Goal: Task Accomplishment & Management: Use online tool/utility

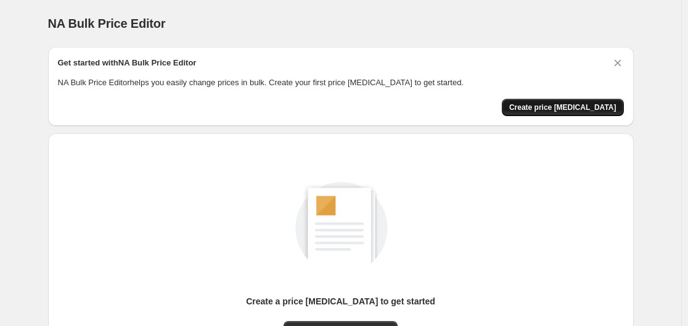
click at [558, 109] on span "Create price [MEDICAL_DATA]" at bounding box center [563, 107] width 107 height 10
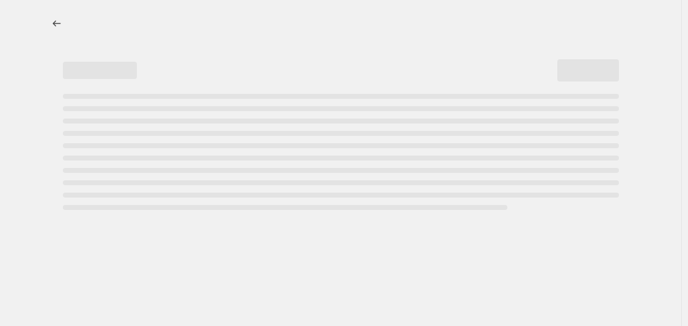
select select "percentage"
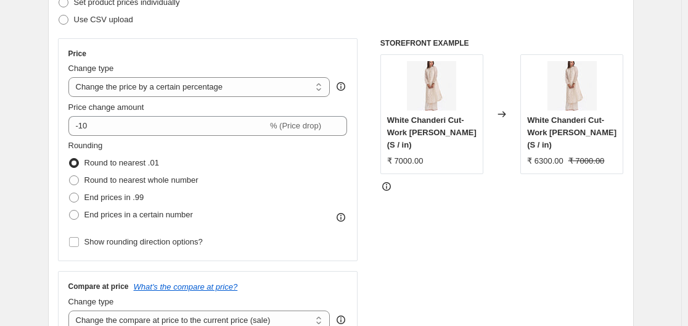
scroll to position [247, 0]
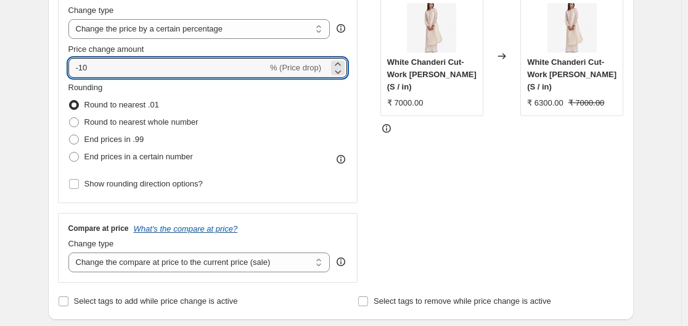
drag, startPoint x: 97, startPoint y: 70, endPoint x: 3, endPoint y: 69, distance: 94.4
type input "6"
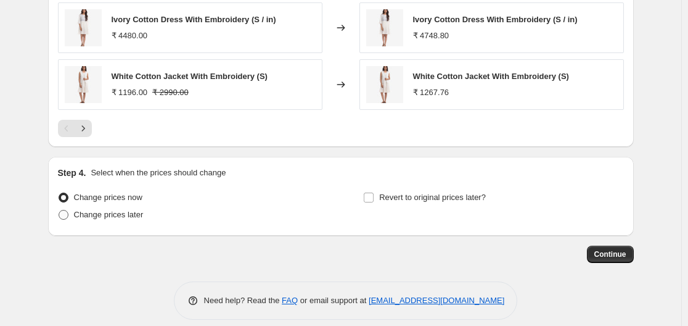
scroll to position [908, 0]
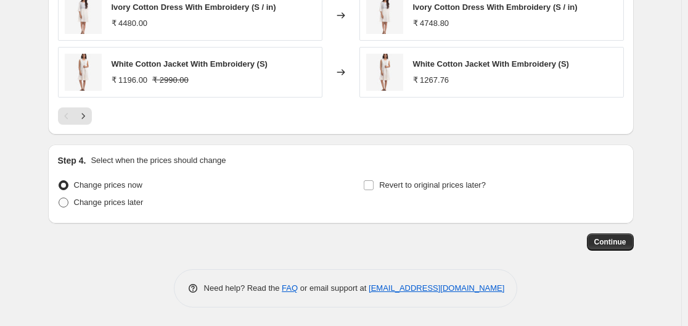
click at [110, 204] on span "Change prices later" at bounding box center [109, 201] width 70 height 9
click at [59, 198] on input "Change prices later" at bounding box center [59, 197] width 1 height 1
radio input "true"
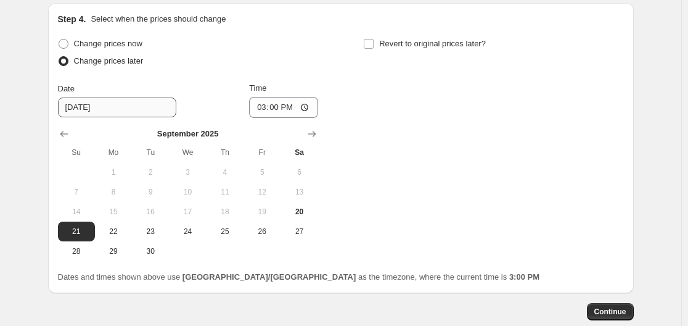
scroll to position [1093, 0]
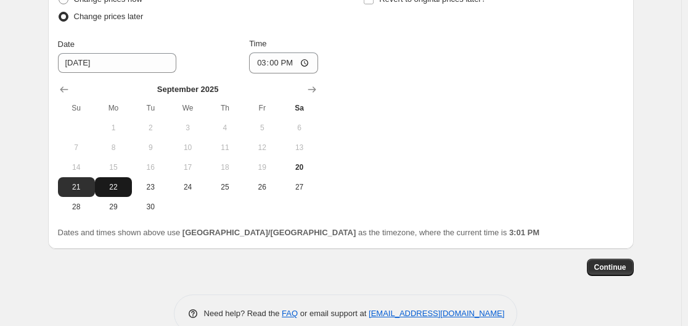
click at [122, 193] on button "22" at bounding box center [113, 187] width 37 height 20
type input "9/22/2025"
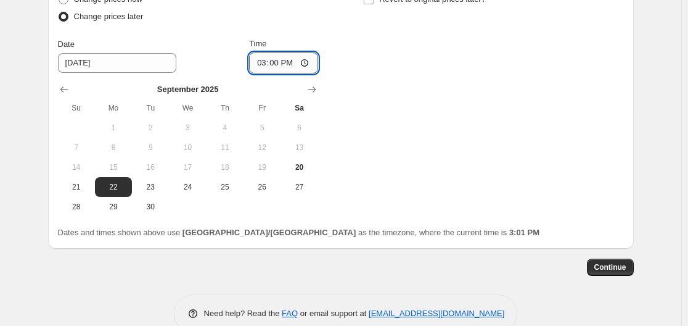
click at [308, 63] on input "15:00" at bounding box center [283, 62] width 69 height 21
type input "00:01"
click at [620, 266] on span "Continue" at bounding box center [611, 267] width 32 height 10
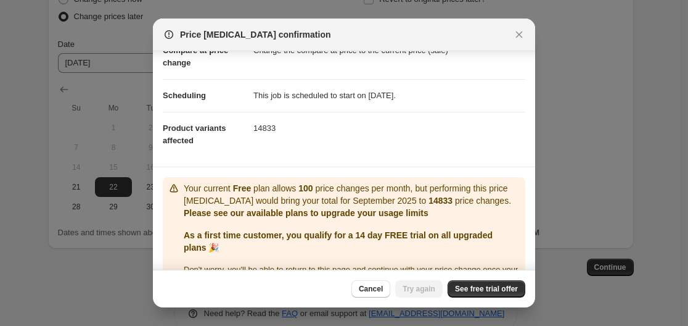
scroll to position [105, 0]
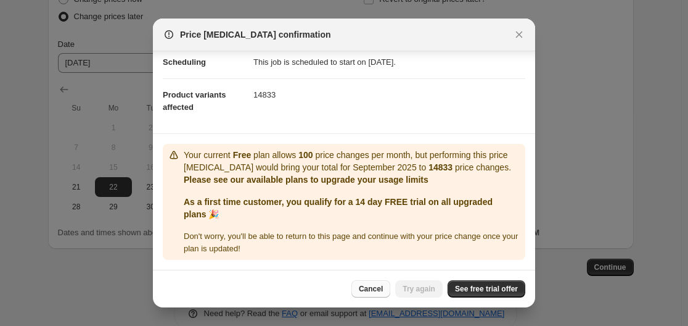
click at [381, 288] on span "Cancel" at bounding box center [371, 289] width 24 height 10
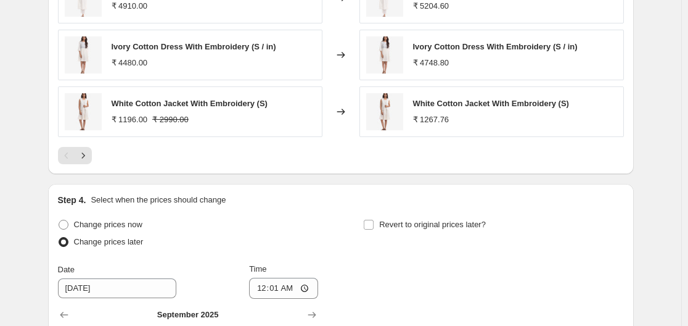
scroll to position [846, 0]
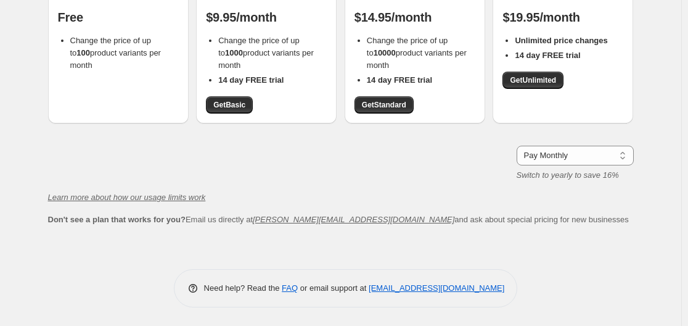
scroll to position [151, 0]
click at [545, 80] on span "Get Unlimited" at bounding box center [533, 80] width 46 height 10
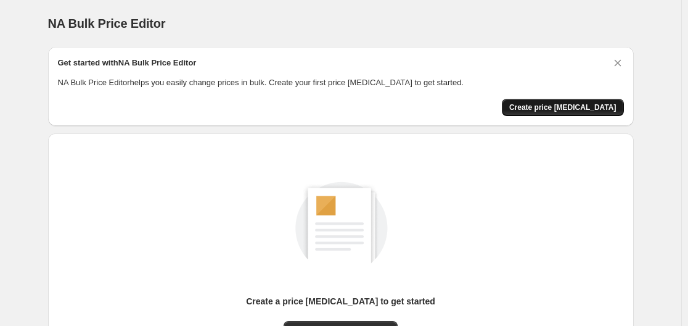
click at [569, 110] on span "Create price change job" at bounding box center [563, 107] width 107 height 10
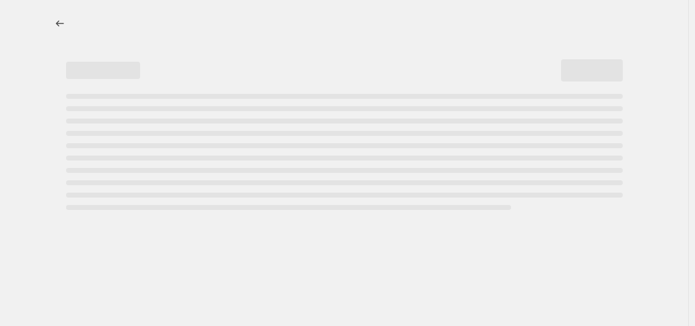
select select "percentage"
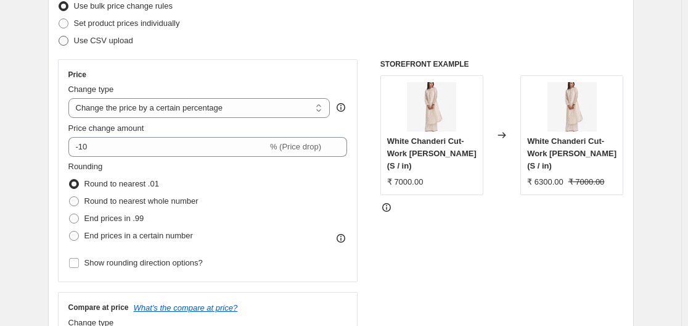
scroll to position [185, 0]
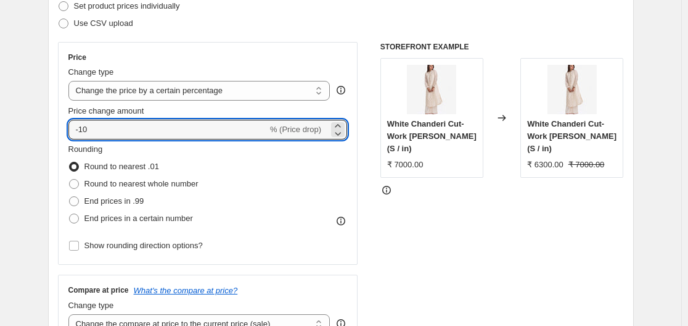
drag, startPoint x: 101, startPoint y: 130, endPoint x: -14, endPoint y: 118, distance: 115.3
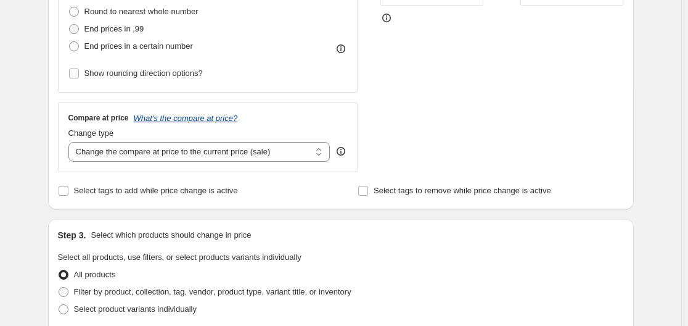
scroll to position [370, 0]
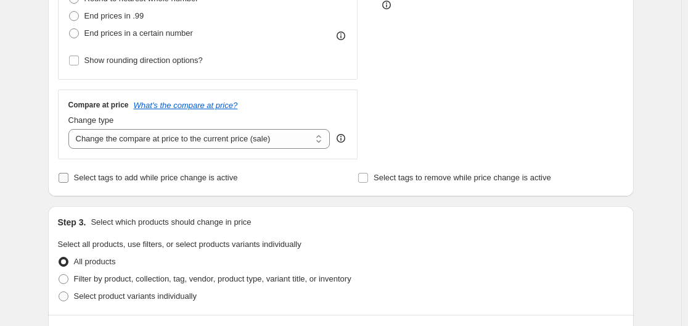
type input "6"
click at [68, 180] on input "Select tags to add while price change is active" at bounding box center [64, 178] width 10 height 10
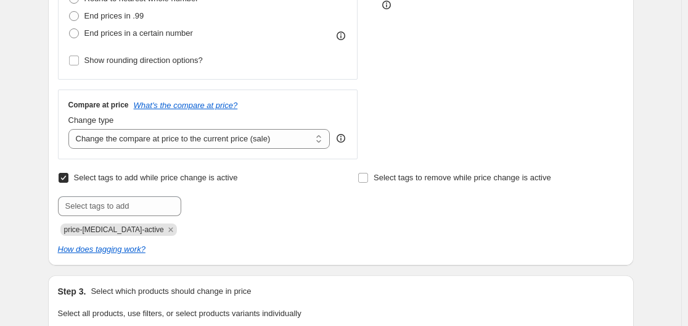
click at [68, 180] on input "Select tags to add while price change is active" at bounding box center [64, 178] width 10 height 10
checkbox input "false"
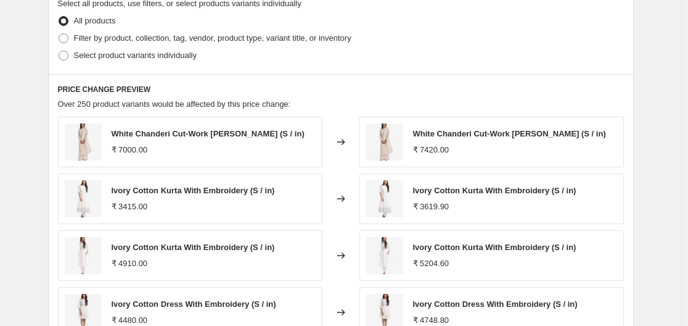
scroll to position [617, 0]
